Goal: Task Accomplishment & Management: Manage account settings

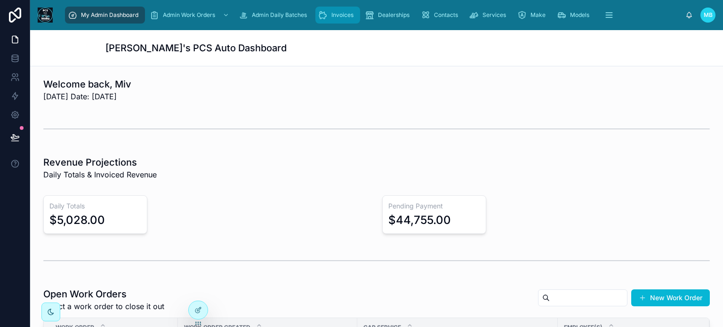
click at [331, 17] on span "Invoices" at bounding box center [342, 15] width 22 height 8
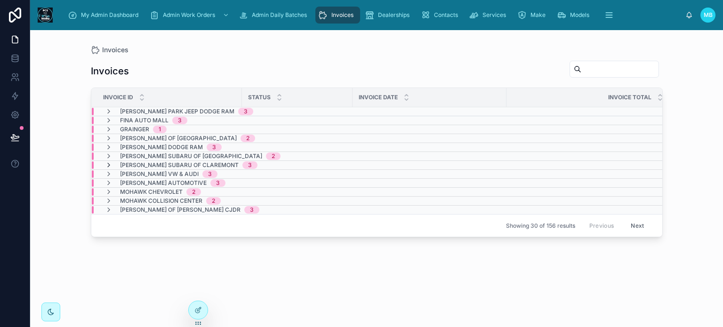
click at [109, 164] on icon at bounding box center [109, 165] width 8 height 8
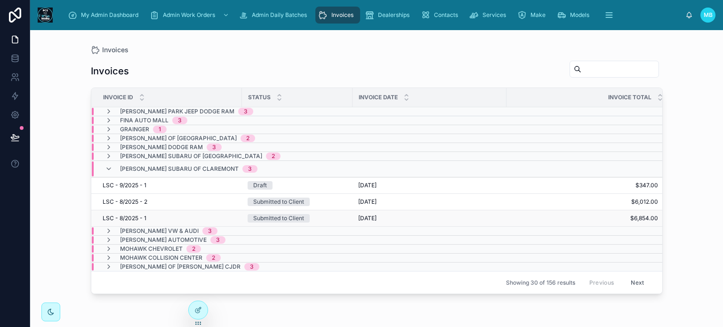
click at [279, 216] on div "Submitted to Client" at bounding box center [278, 218] width 51 height 8
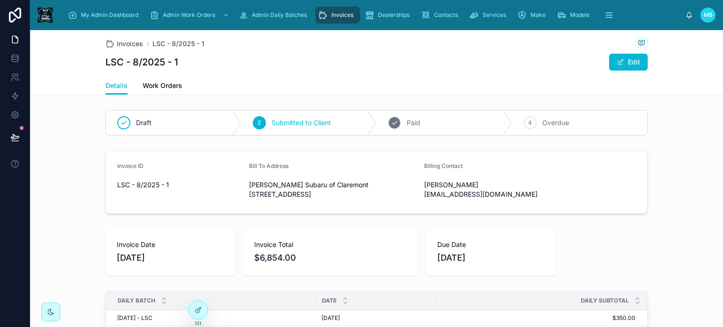
click at [393, 125] on icon at bounding box center [395, 123] width 8 height 8
click at [337, 16] on span "Invoices" at bounding box center [342, 15] width 22 height 8
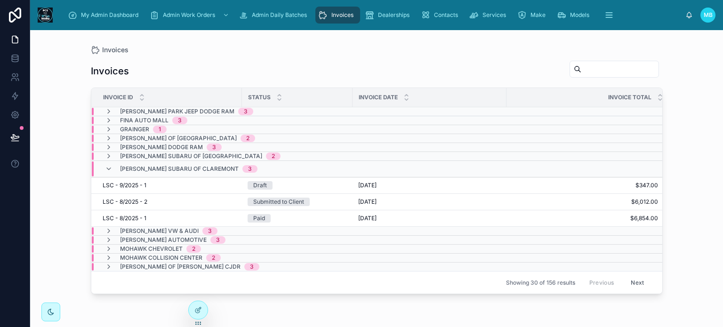
click at [337, 15] on span "Invoices" at bounding box center [342, 15] width 22 height 8
click at [110, 167] on icon at bounding box center [109, 169] width 8 height 8
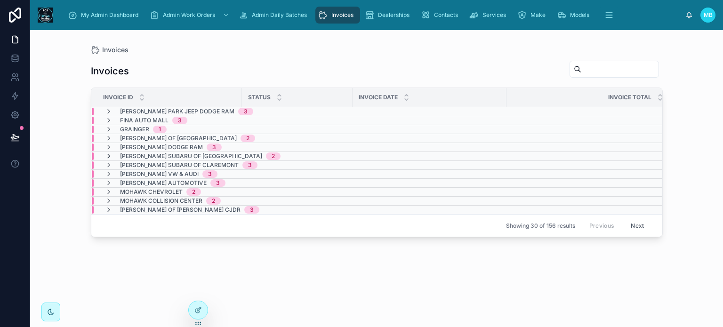
click at [108, 155] on icon at bounding box center [109, 157] width 8 height 8
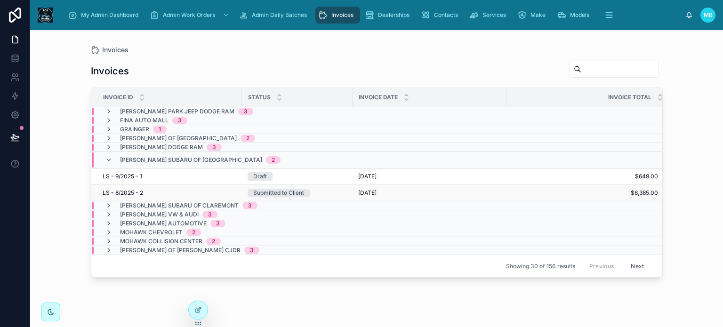
click at [277, 191] on div "Submitted to Client" at bounding box center [278, 193] width 51 height 8
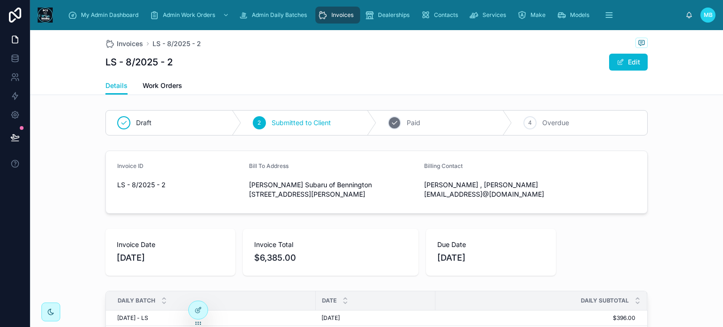
click at [394, 123] on icon at bounding box center [395, 123] width 8 height 8
click at [329, 12] on div "Invoices" at bounding box center [337, 15] width 39 height 15
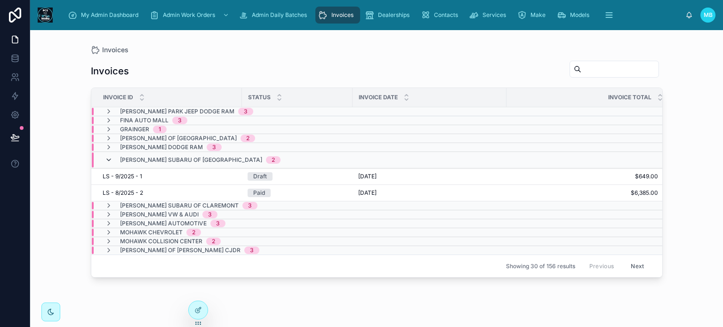
click at [107, 158] on icon at bounding box center [109, 160] width 8 height 8
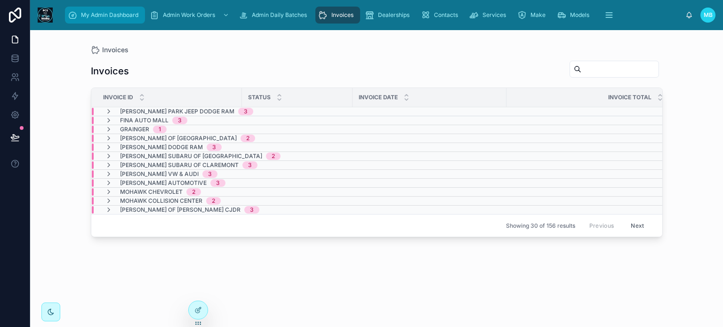
click at [112, 16] on span "My Admin Dashboard" at bounding box center [109, 15] width 57 height 8
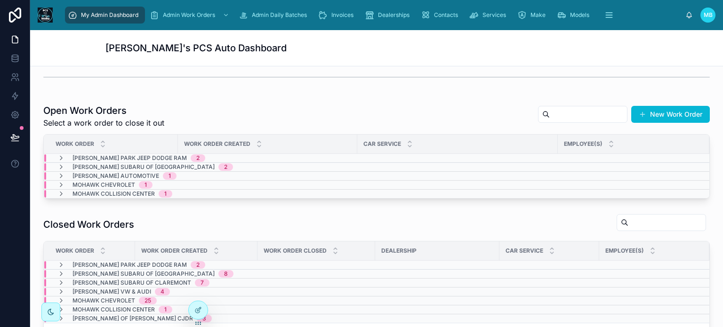
scroll to position [192, 0]
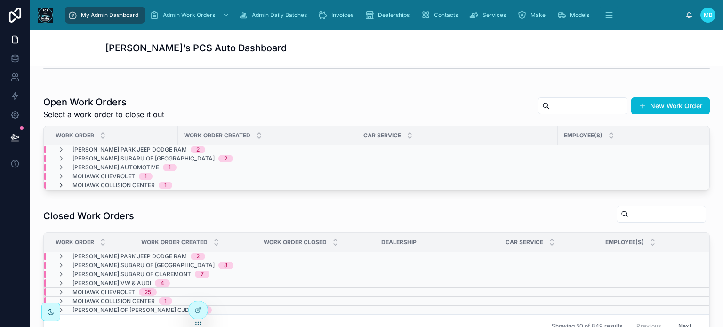
click at [60, 184] on icon at bounding box center [61, 186] width 8 height 8
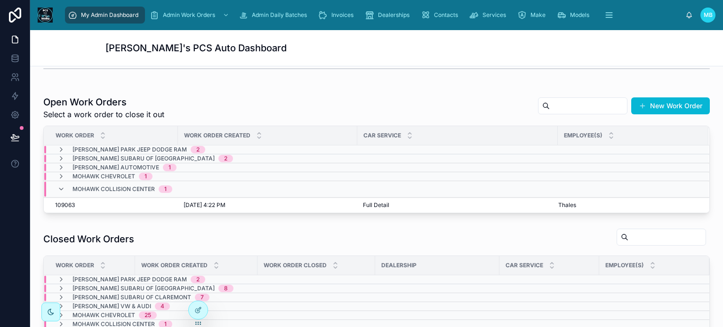
click at [60, 185] on icon at bounding box center [61, 189] width 8 height 8
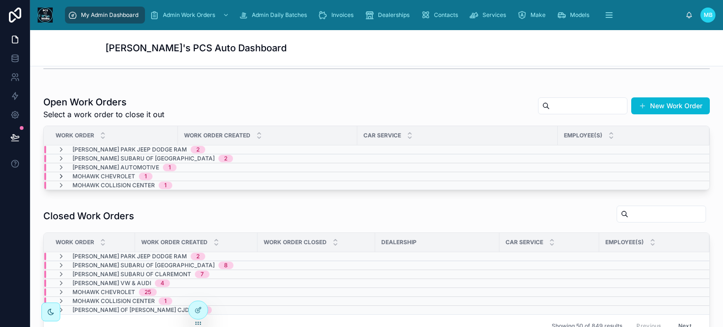
click at [59, 175] on icon at bounding box center [61, 177] width 8 height 8
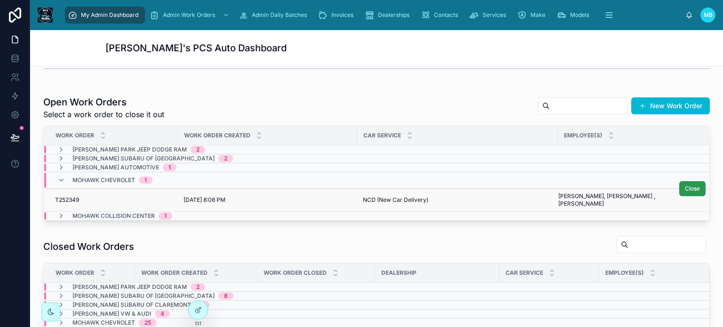
click at [685, 189] on span "Close" at bounding box center [692, 189] width 15 height 8
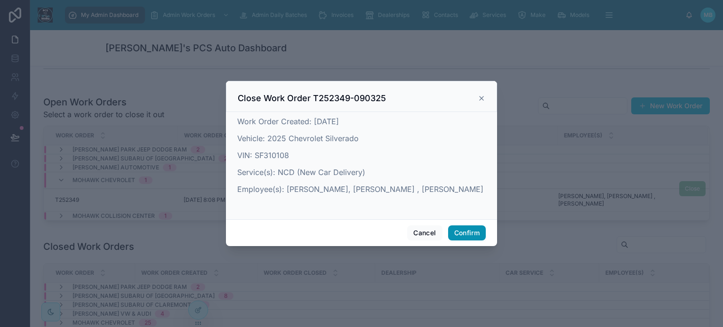
click at [476, 233] on button "Confirm" at bounding box center [467, 232] width 38 height 15
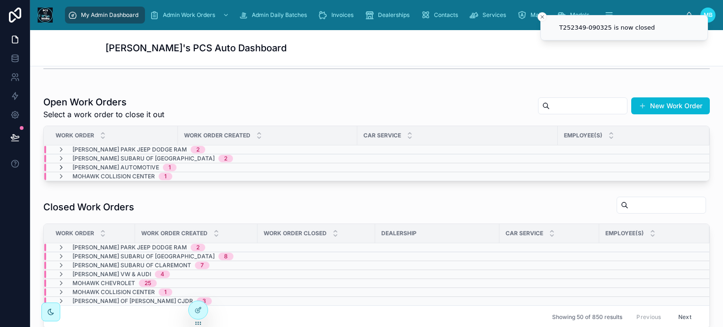
click at [62, 167] on icon at bounding box center [61, 168] width 8 height 8
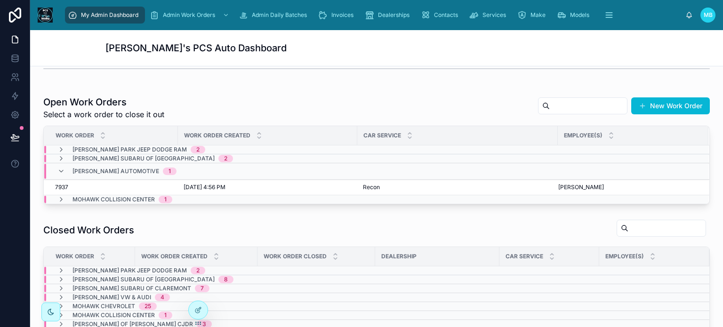
click at [62, 168] on icon at bounding box center [61, 172] width 8 height 8
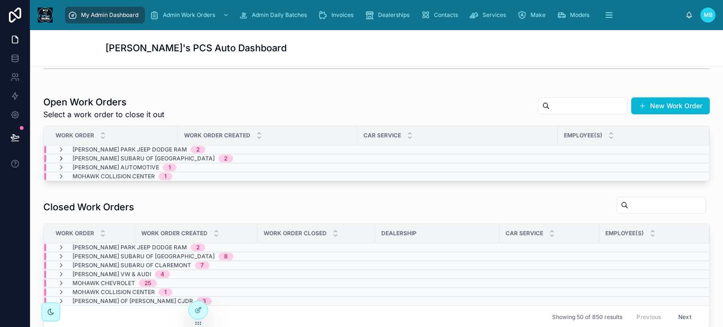
click at [59, 157] on icon at bounding box center [61, 159] width 8 height 8
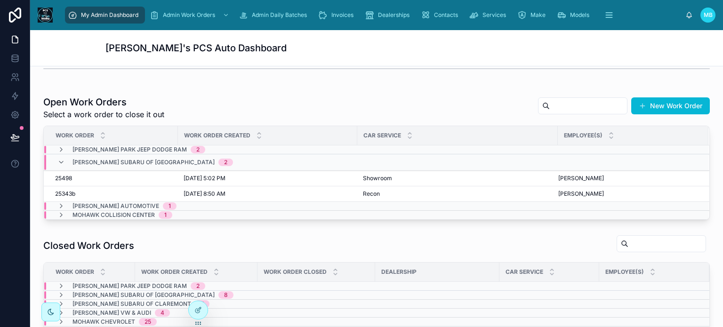
click at [59, 157] on div "[PERSON_NAME] Subaru of Bennington 2" at bounding box center [145, 162] width 176 height 15
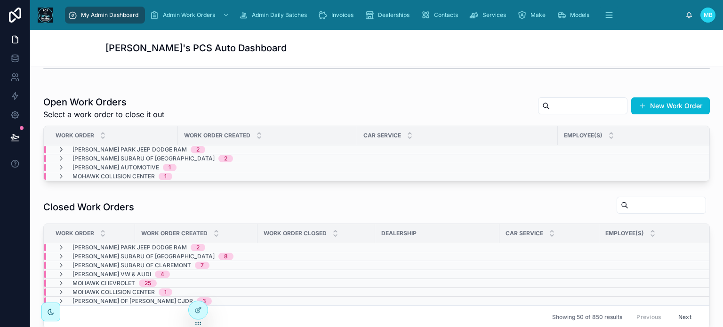
click at [60, 150] on icon at bounding box center [61, 150] width 8 height 8
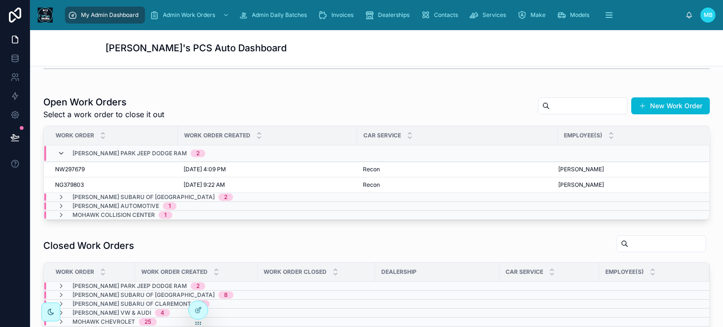
click at [60, 152] on icon at bounding box center [61, 154] width 8 height 8
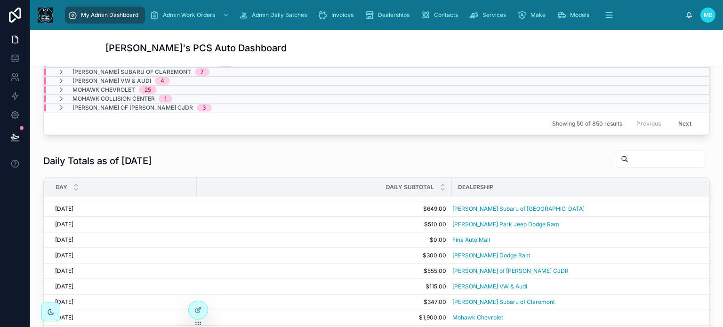
scroll to position [0, 0]
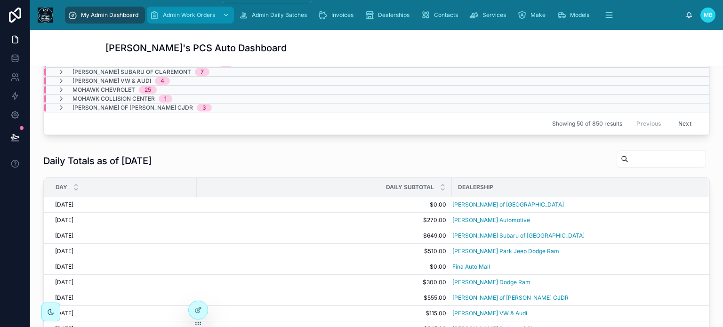
click at [171, 20] on div "Admin Work Orders" at bounding box center [190, 15] width 81 height 15
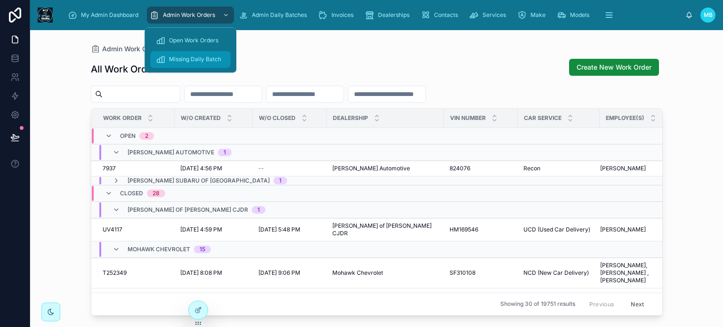
click at [176, 62] on span "Missing Daily Batch" at bounding box center [195, 60] width 52 height 8
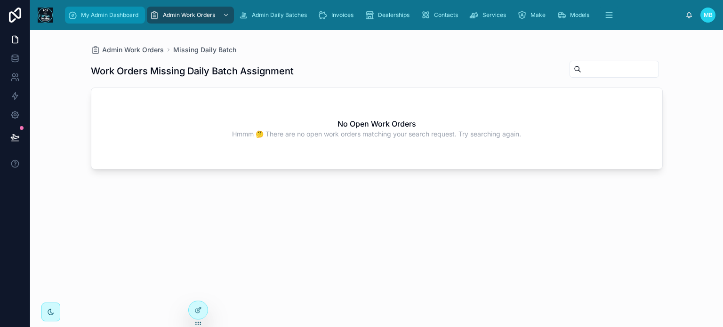
click at [107, 13] on span "My Admin Dashboard" at bounding box center [109, 15] width 57 height 8
